Goal: Find specific fact: Find specific fact

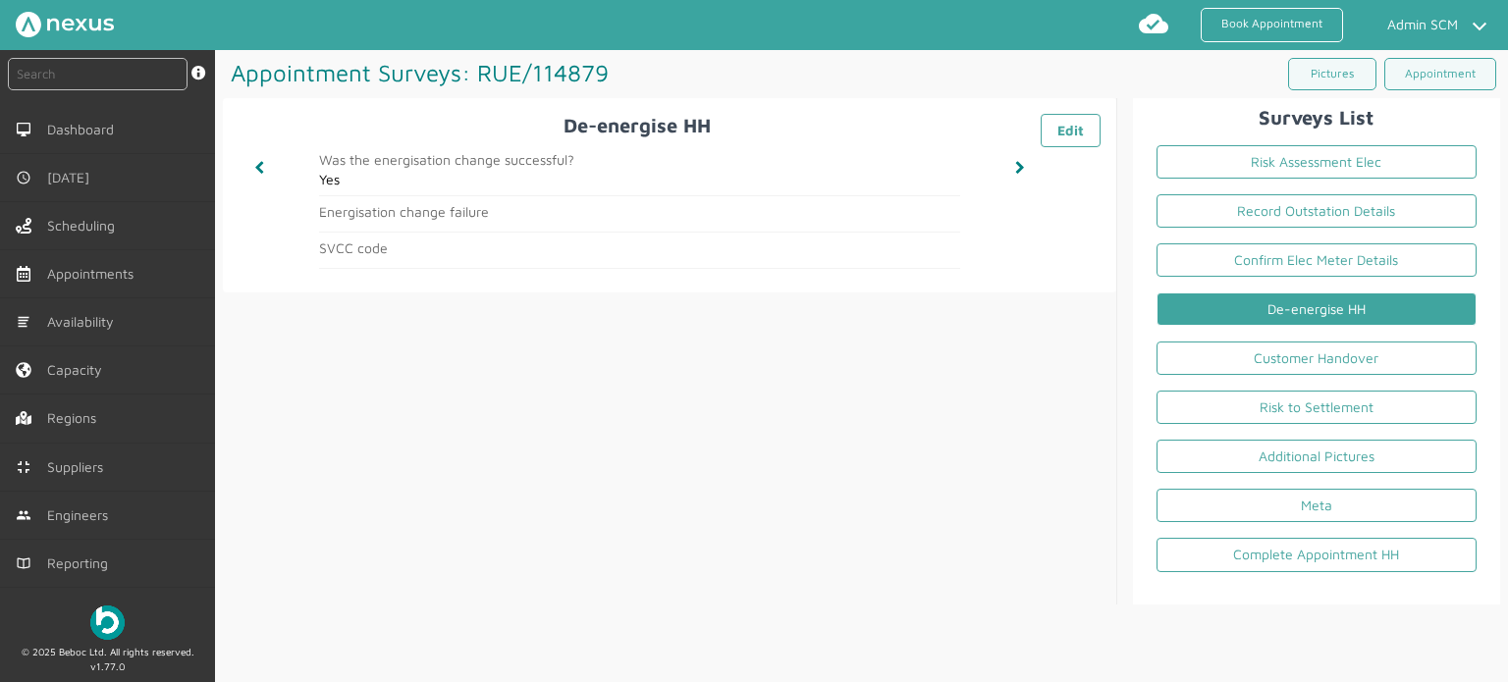
click at [137, 70] on input "text" at bounding box center [98, 74] width 180 height 32
type input "MHT/100004"
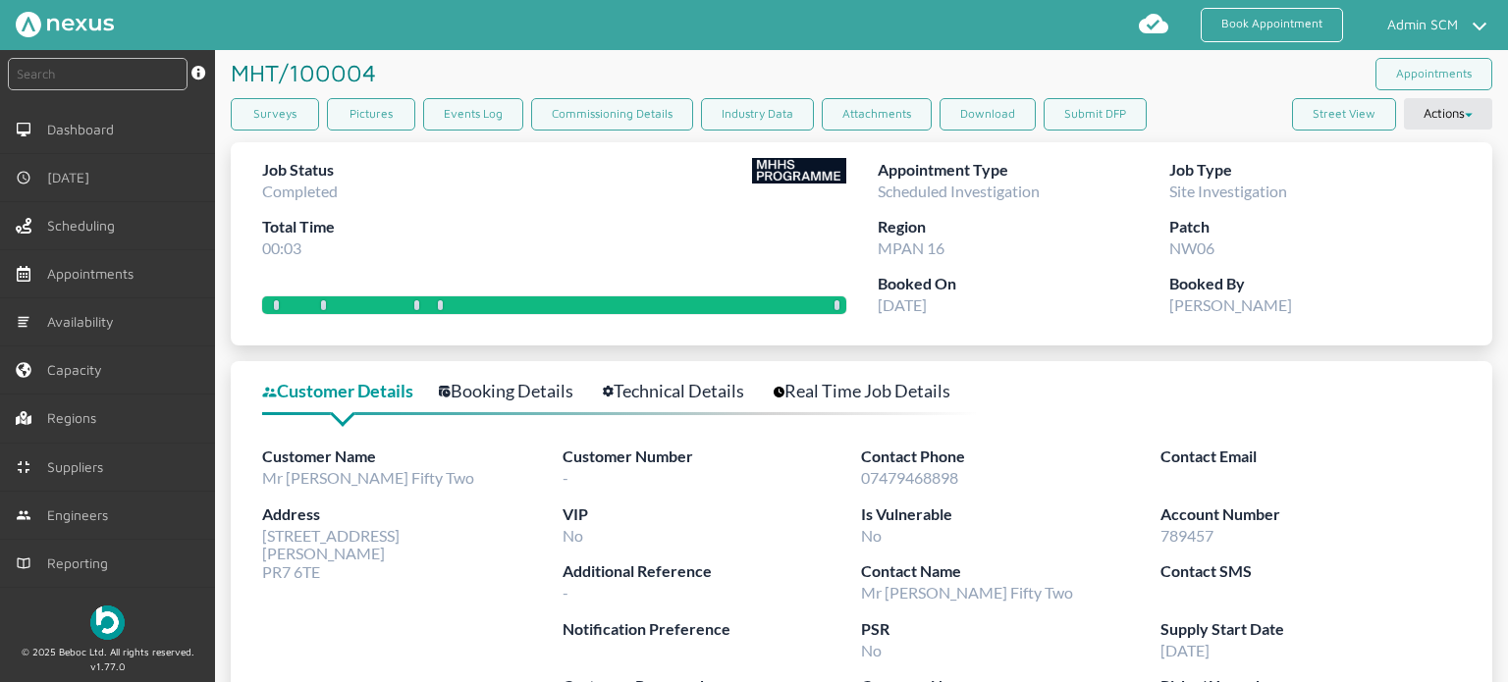
click at [650, 385] on link "Technical Details" at bounding box center [684, 391] width 163 height 28
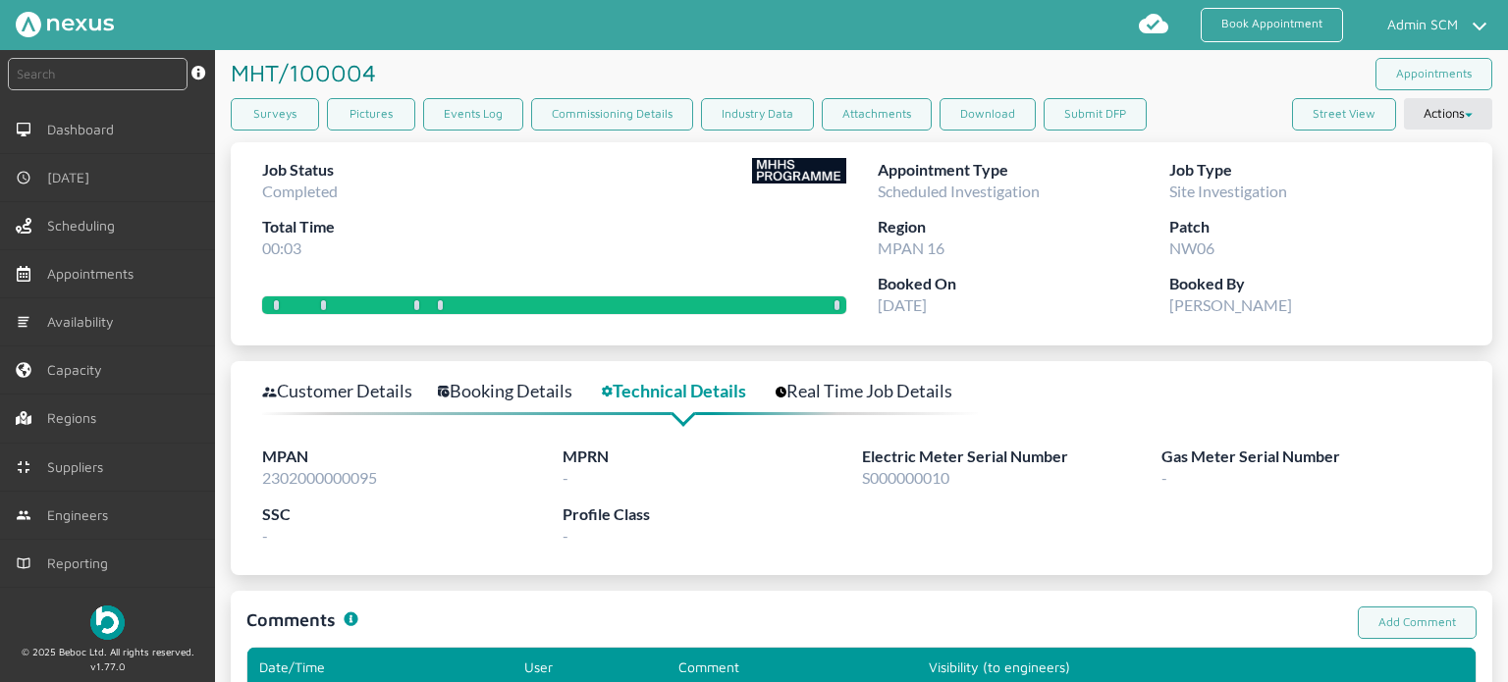
click at [361, 482] on span "2302000000095" at bounding box center [319, 477] width 115 height 19
copy span "2302000000095"
